Goal: Task Accomplishment & Management: Use online tool/utility

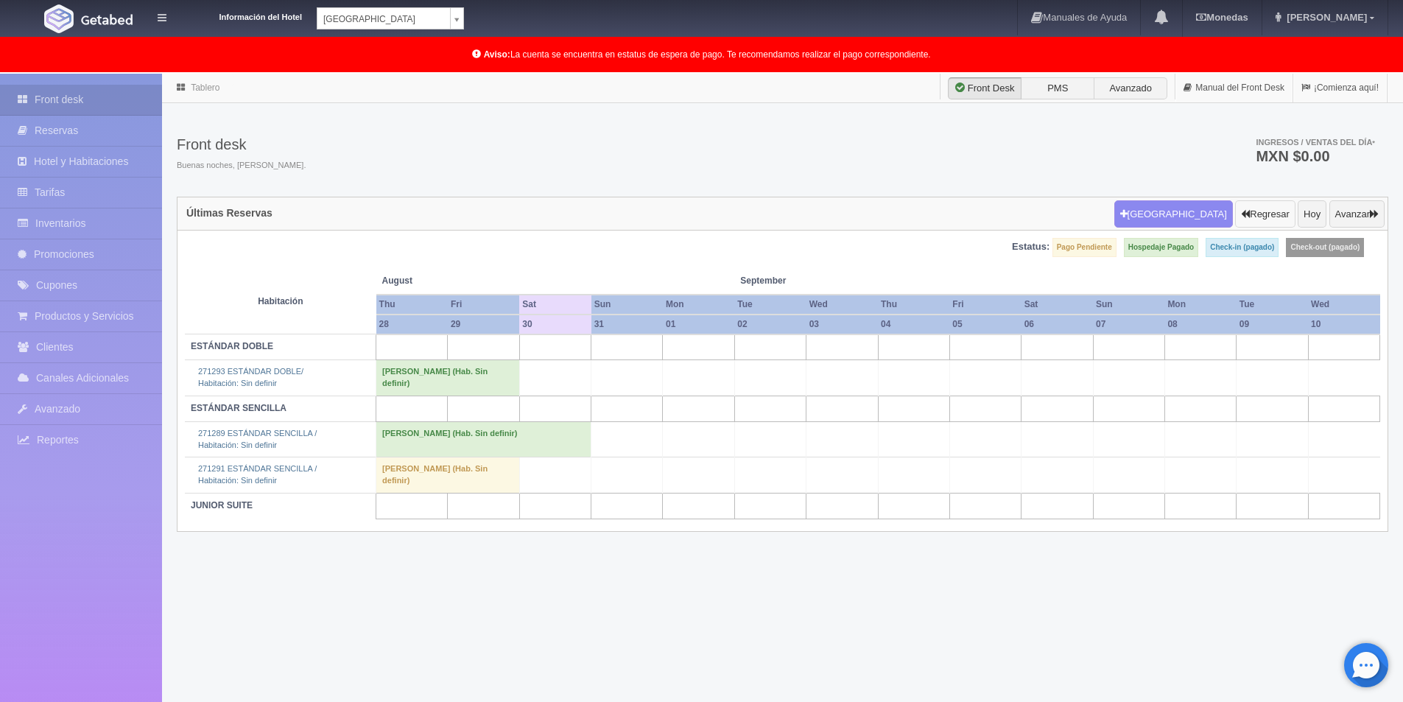
click at [1258, 211] on button "Regresar" at bounding box center [1265, 214] width 60 height 28
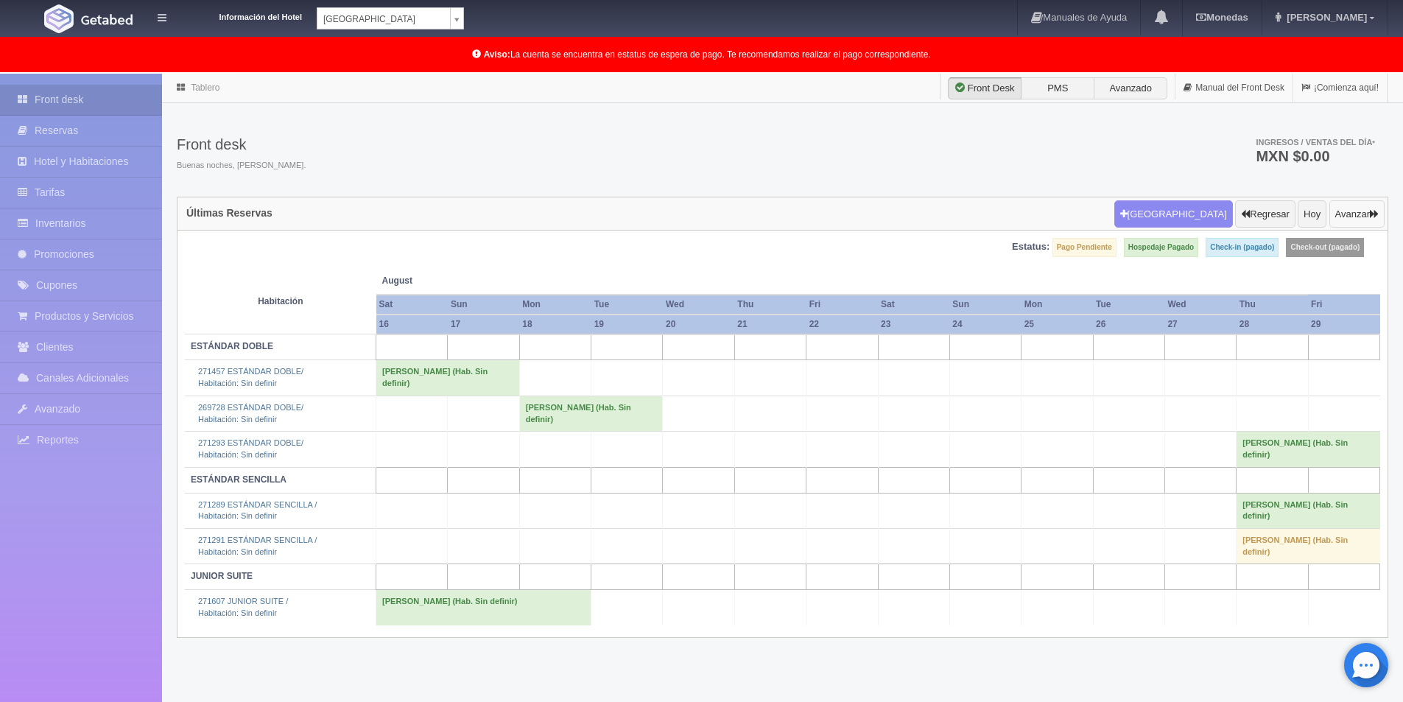
click at [1353, 222] on button "Avanzar" at bounding box center [1357, 214] width 55 height 28
